Goal: Information Seeking & Learning: Learn about a topic

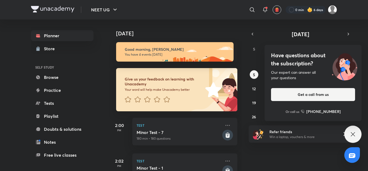
click at [347, 137] on div "Have questions about the subscription? Our expert can answer all your questions…" at bounding box center [352, 133] width 17 height 17
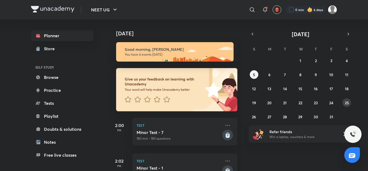
click at [348, 103] on abbr "25" at bounding box center [347, 102] width 4 height 5
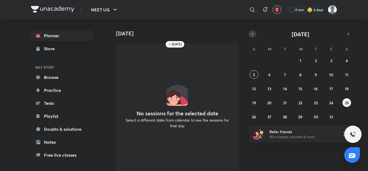
click at [253, 35] on icon "button" at bounding box center [252, 34] width 4 height 5
click at [318, 105] on button "25" at bounding box center [316, 102] width 9 height 9
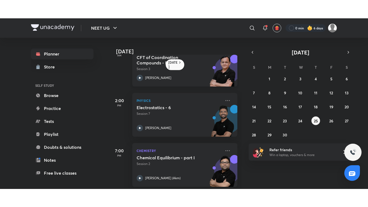
scroll to position [75, 0]
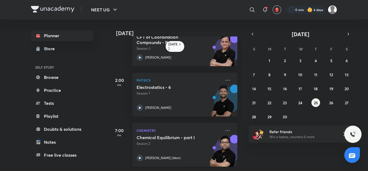
click at [197, 141] on p "Session 2" at bounding box center [179, 143] width 85 height 5
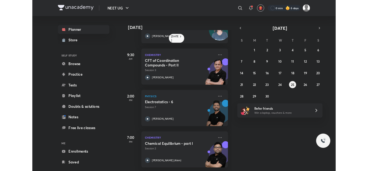
scroll to position [39, 0]
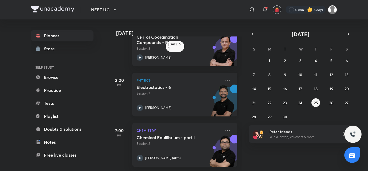
scroll to position [75, 0]
click at [226, 127] on icon at bounding box center [227, 130] width 6 height 6
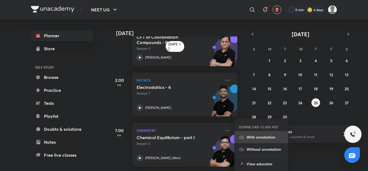
click at [266, 136] on p "With annotation" at bounding box center [265, 137] width 37 height 6
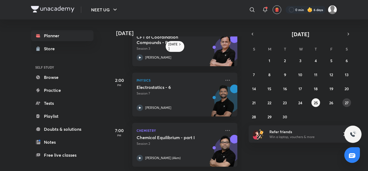
click at [343, 103] on button "27" at bounding box center [347, 102] width 9 height 9
click at [199, 141] on p "Session 3" at bounding box center [179, 143] width 85 height 5
click at [225, 127] on icon at bounding box center [227, 130] width 6 height 6
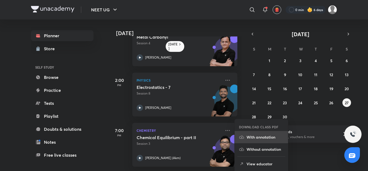
click at [256, 138] on p "With annotation" at bounding box center [265, 137] width 37 height 6
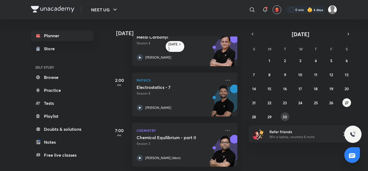
click at [286, 118] on abbr "30" at bounding box center [285, 116] width 5 height 5
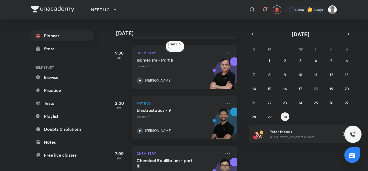
scroll to position [75, 0]
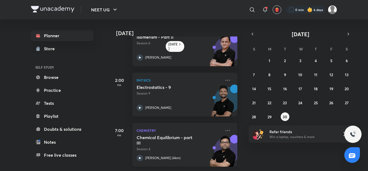
click at [193, 127] on p "Chemistry" at bounding box center [179, 130] width 85 height 6
click at [224, 127] on icon at bounding box center [227, 130] width 6 height 6
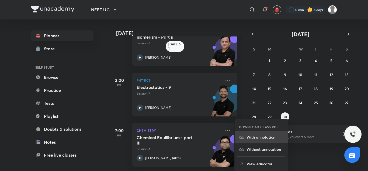
click at [254, 137] on p "With annotation" at bounding box center [265, 137] width 37 height 6
